Goal: Information Seeking & Learning: Learn about a topic

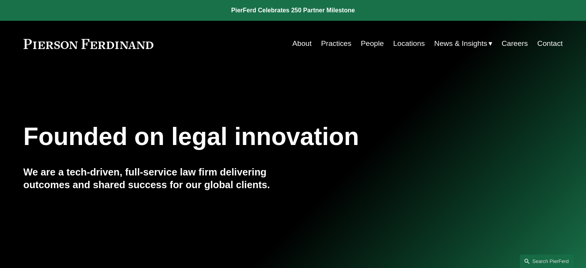
click at [362, 41] on link "People" at bounding box center [372, 43] width 23 height 15
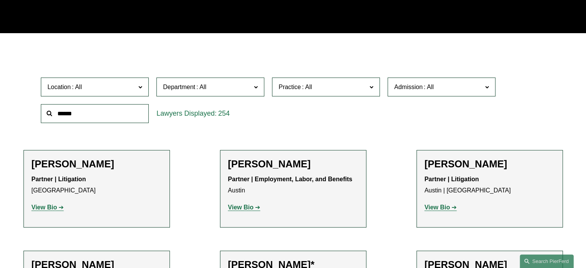
scroll to position [189, 0]
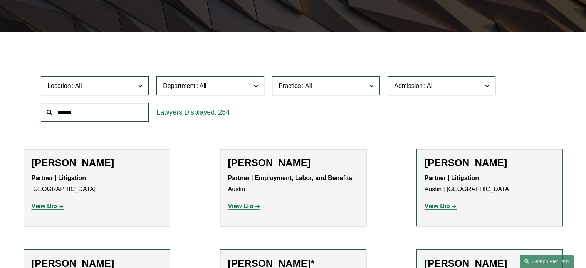
click at [417, 86] on span "Admission" at bounding box center [408, 85] width 29 height 7
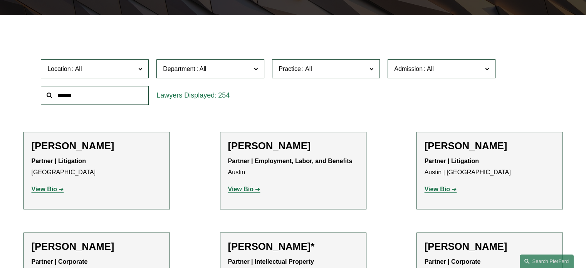
scroll to position [207, 0]
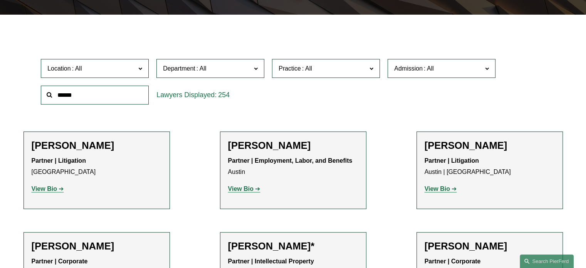
click at [0, 0] on link "[US_STATE]" at bounding box center [0, 0] width 0 height 0
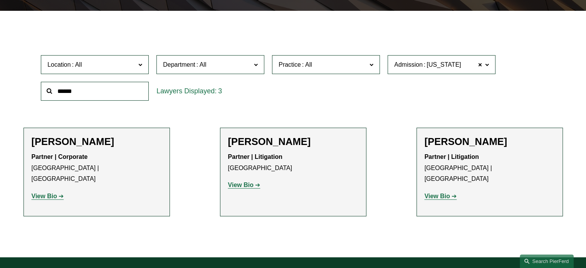
scroll to position [209, 0]
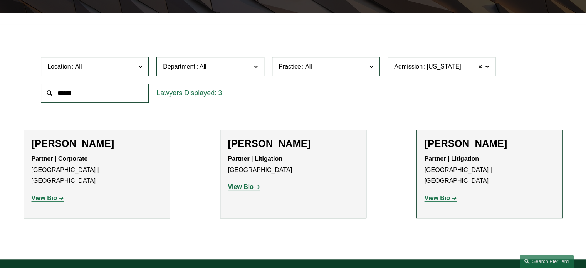
click at [402, 69] on span "Admission" at bounding box center [408, 66] width 29 height 7
click at [0, 0] on link "Maryland" at bounding box center [0, 0] width 0 height 0
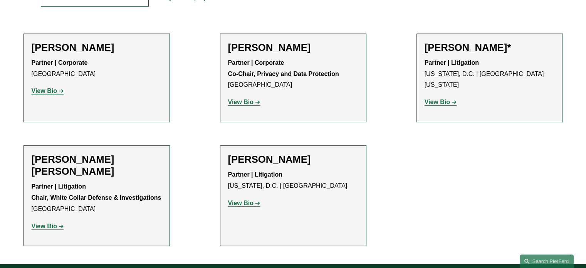
scroll to position [309, 0]
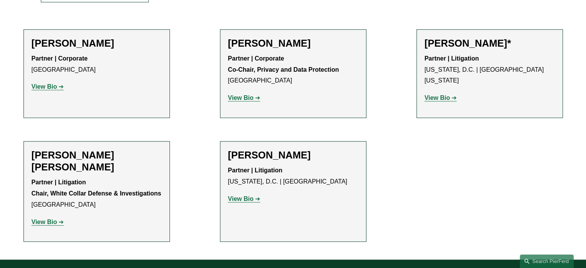
click at [252, 199] on strong "View Bio" at bounding box center [240, 198] width 25 height 7
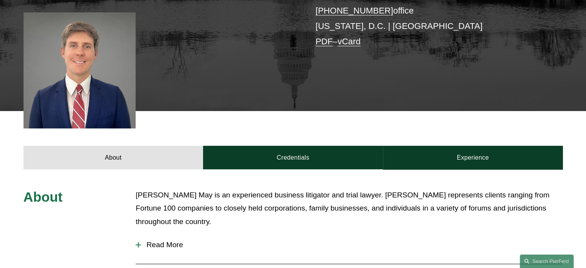
scroll to position [194, 0]
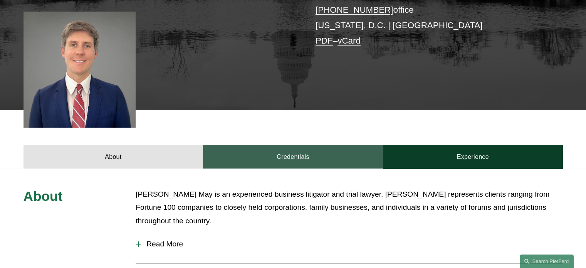
click at [260, 159] on link "Credentials" at bounding box center [293, 156] width 180 height 23
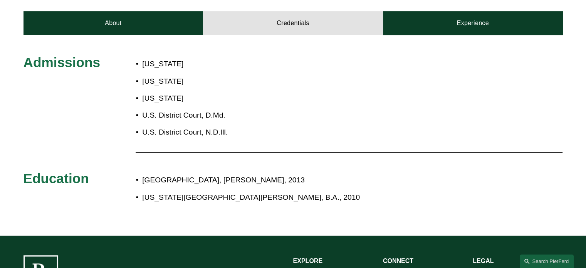
scroll to position [463, 0]
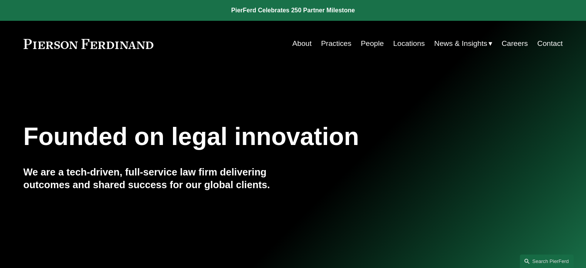
click at [350, 42] on nav "About Practices People Locations News & Insights News Insights Blogs Careers Co…" at bounding box center [428, 43] width 271 height 15
click at [348, 43] on link "Practices" at bounding box center [336, 43] width 30 height 15
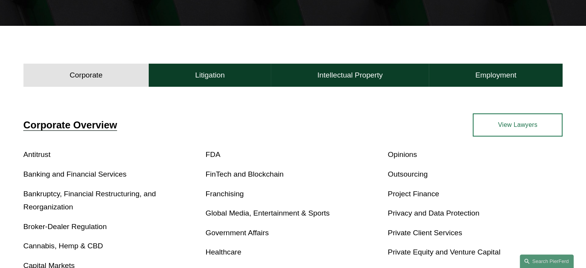
scroll to position [186, 0]
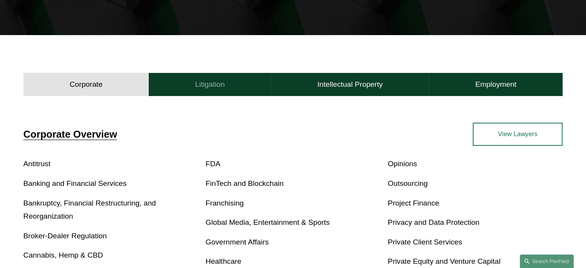
click at [221, 91] on button "Litigation" at bounding box center [210, 84] width 122 height 23
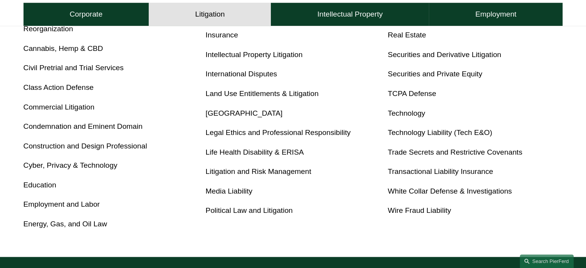
scroll to position [413, 0]
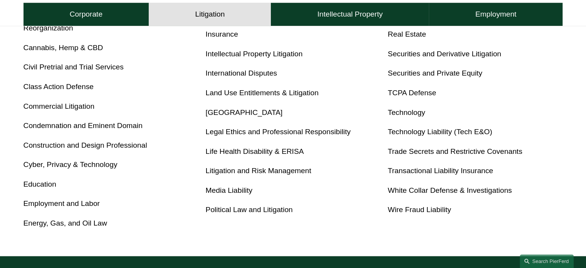
click at [77, 167] on link "Cyber, Privacy & Technology" at bounding box center [71, 164] width 94 height 8
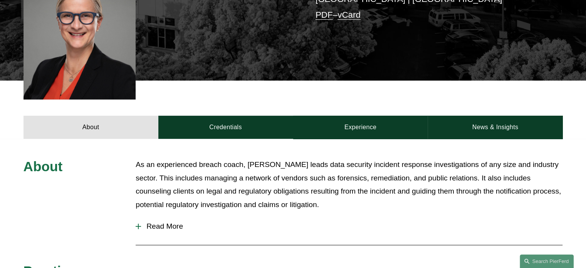
scroll to position [197, 0]
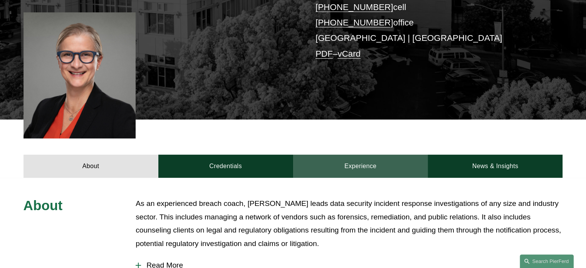
click at [347, 155] on link "Experience" at bounding box center [360, 166] width 135 height 23
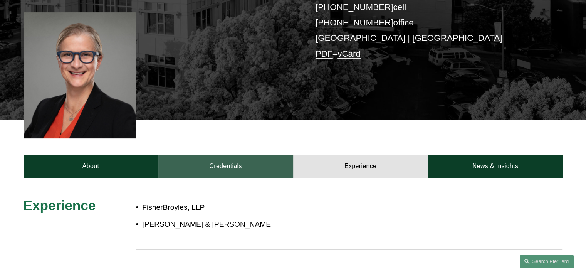
click at [261, 155] on link "Credentials" at bounding box center [225, 166] width 135 height 23
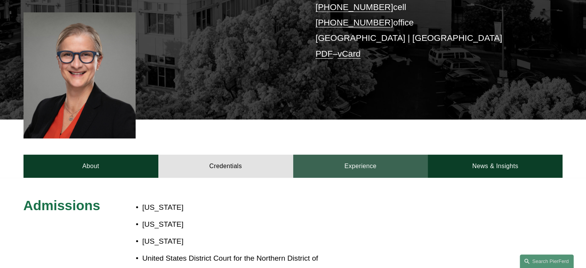
click at [333, 159] on link "Experience" at bounding box center [360, 166] width 135 height 23
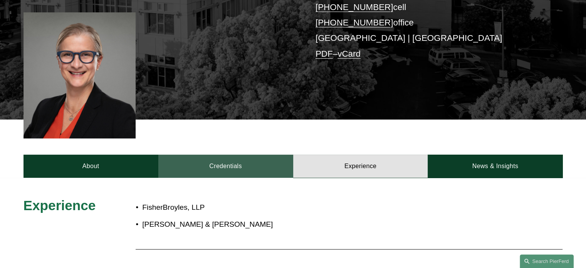
click at [226, 163] on link "Credentials" at bounding box center [225, 166] width 135 height 23
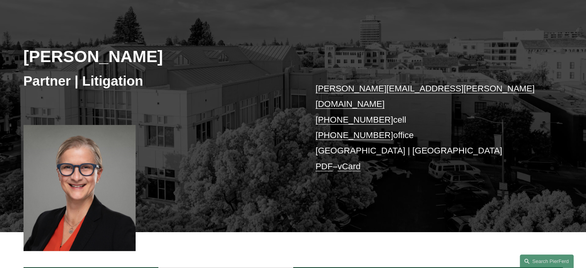
scroll to position [0, 0]
